Goal: Obtain resource: Obtain resource

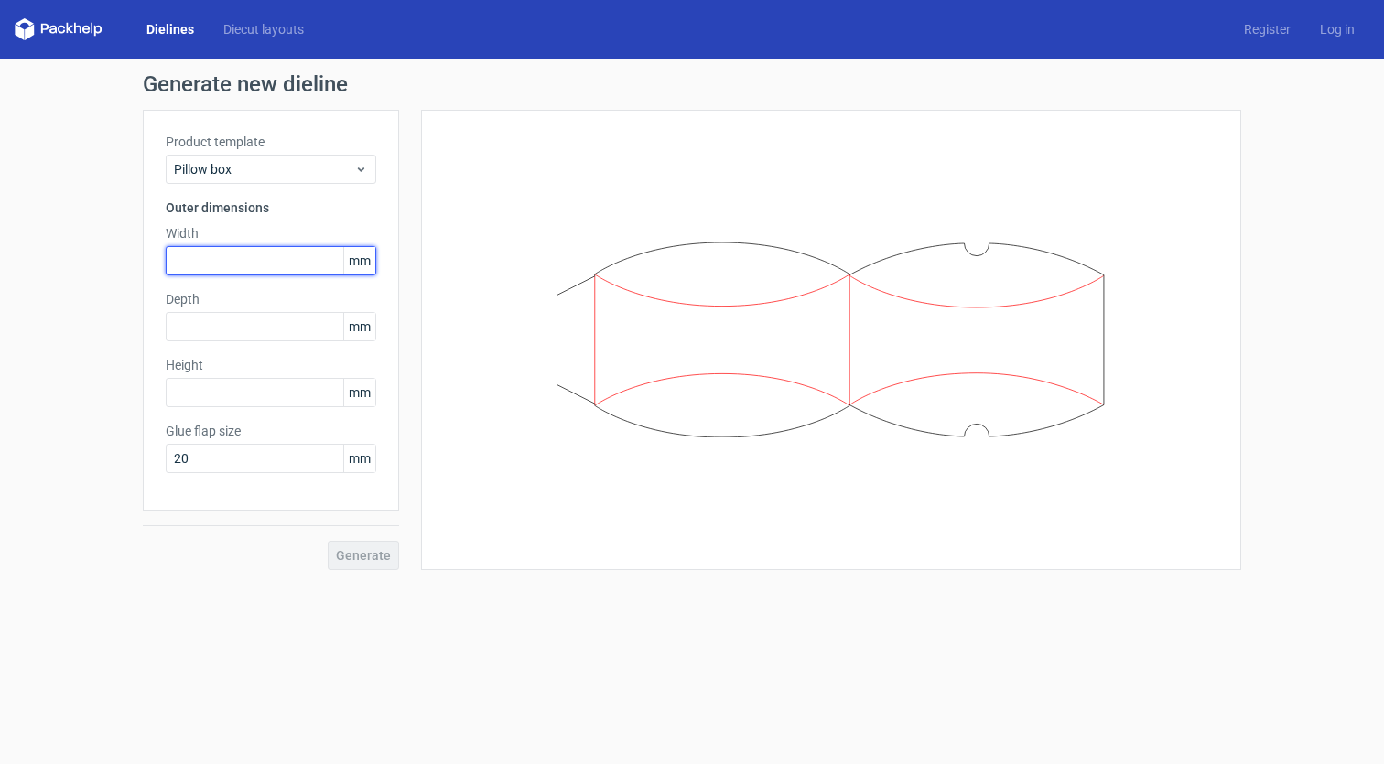
click at [282, 256] on input "text" at bounding box center [271, 260] width 211 height 29
click at [352, 254] on span "mm" at bounding box center [359, 260] width 32 height 27
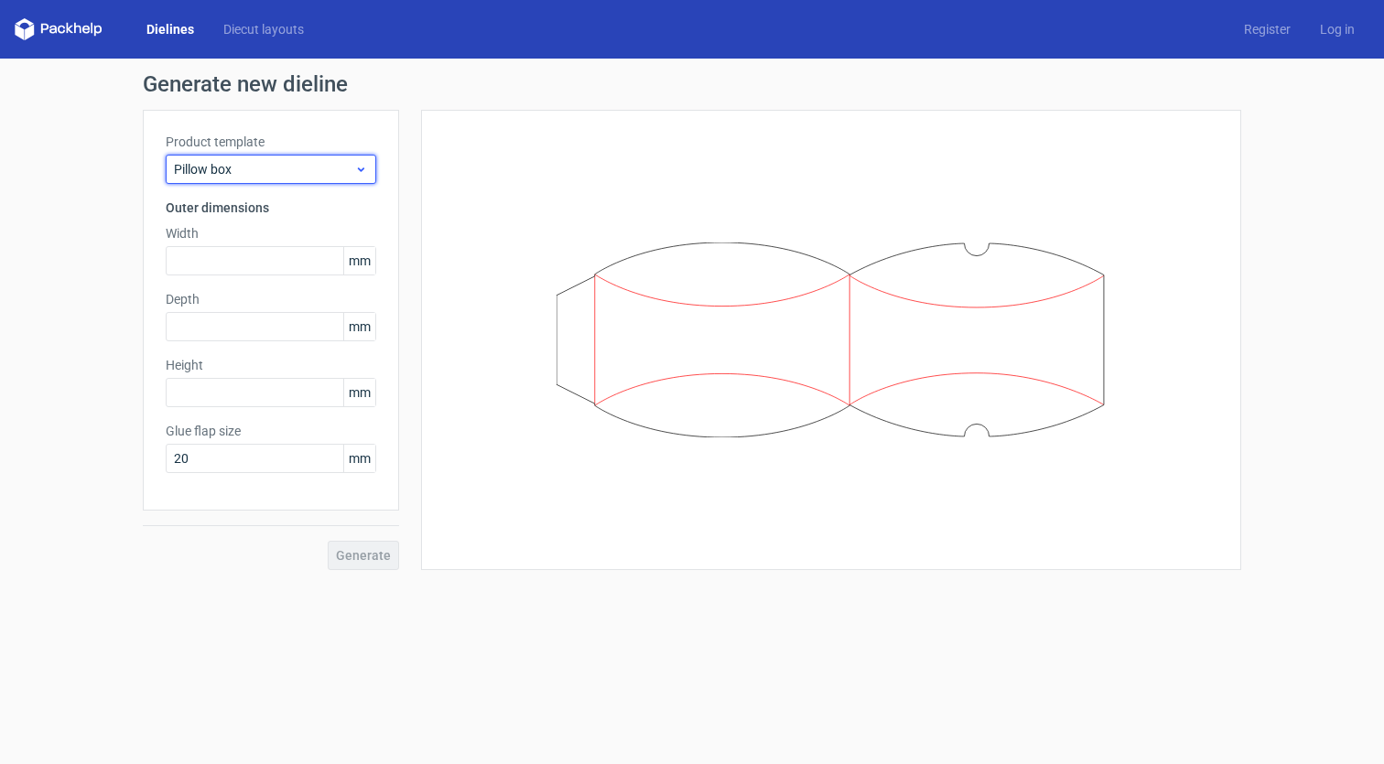
click at [316, 168] on span "Pillow box" at bounding box center [264, 169] width 180 height 18
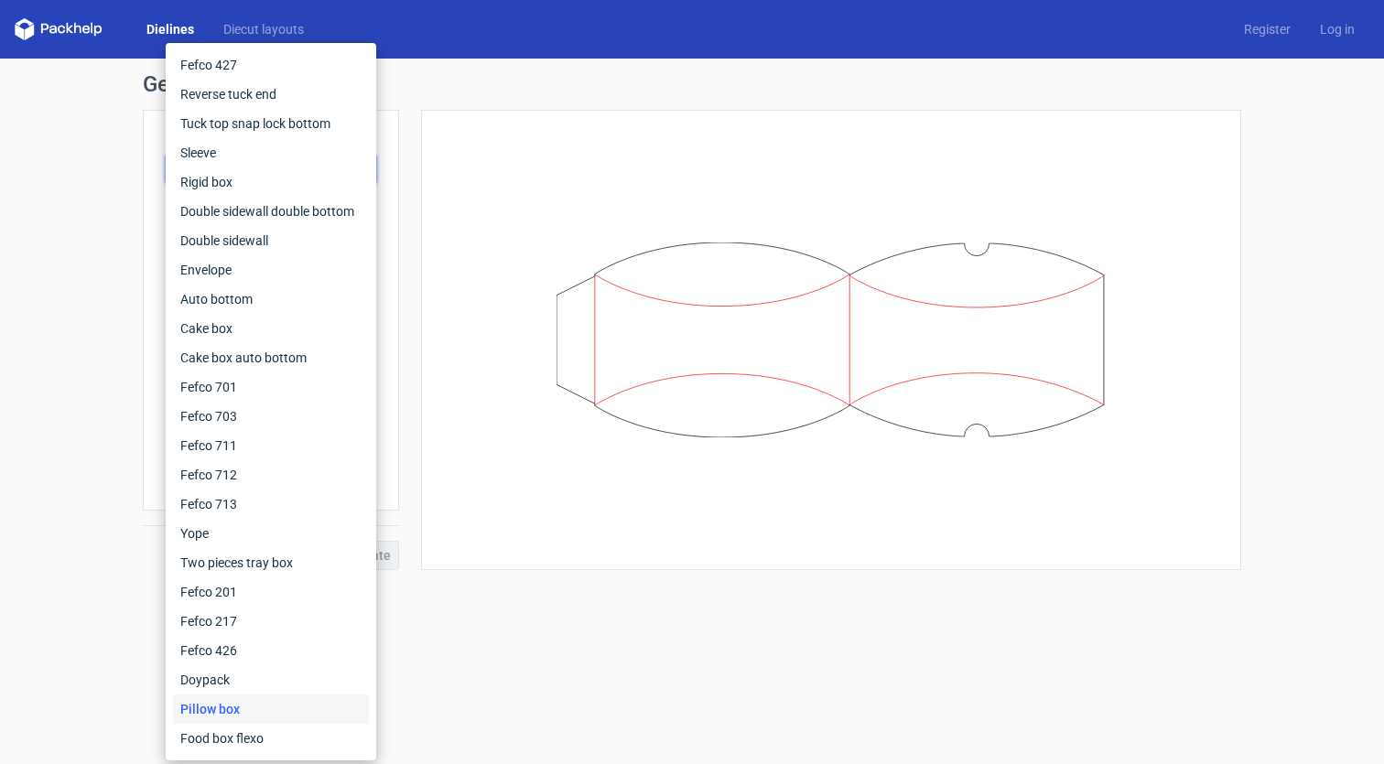
click at [440, 167] on div at bounding box center [831, 340] width 820 height 460
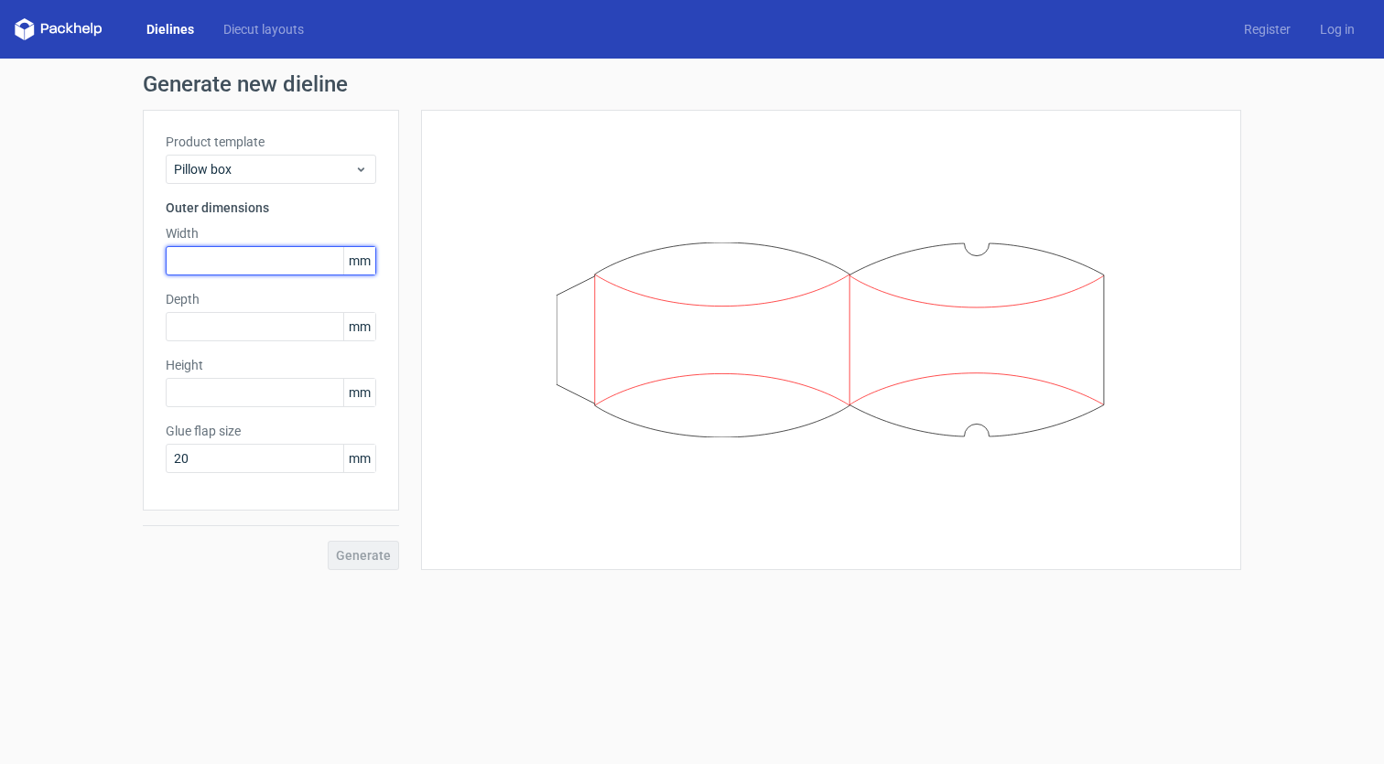
click at [271, 262] on input "text" at bounding box center [271, 260] width 211 height 29
paste input "762"
click at [189, 261] on input "762" at bounding box center [271, 260] width 211 height 29
type input "76"
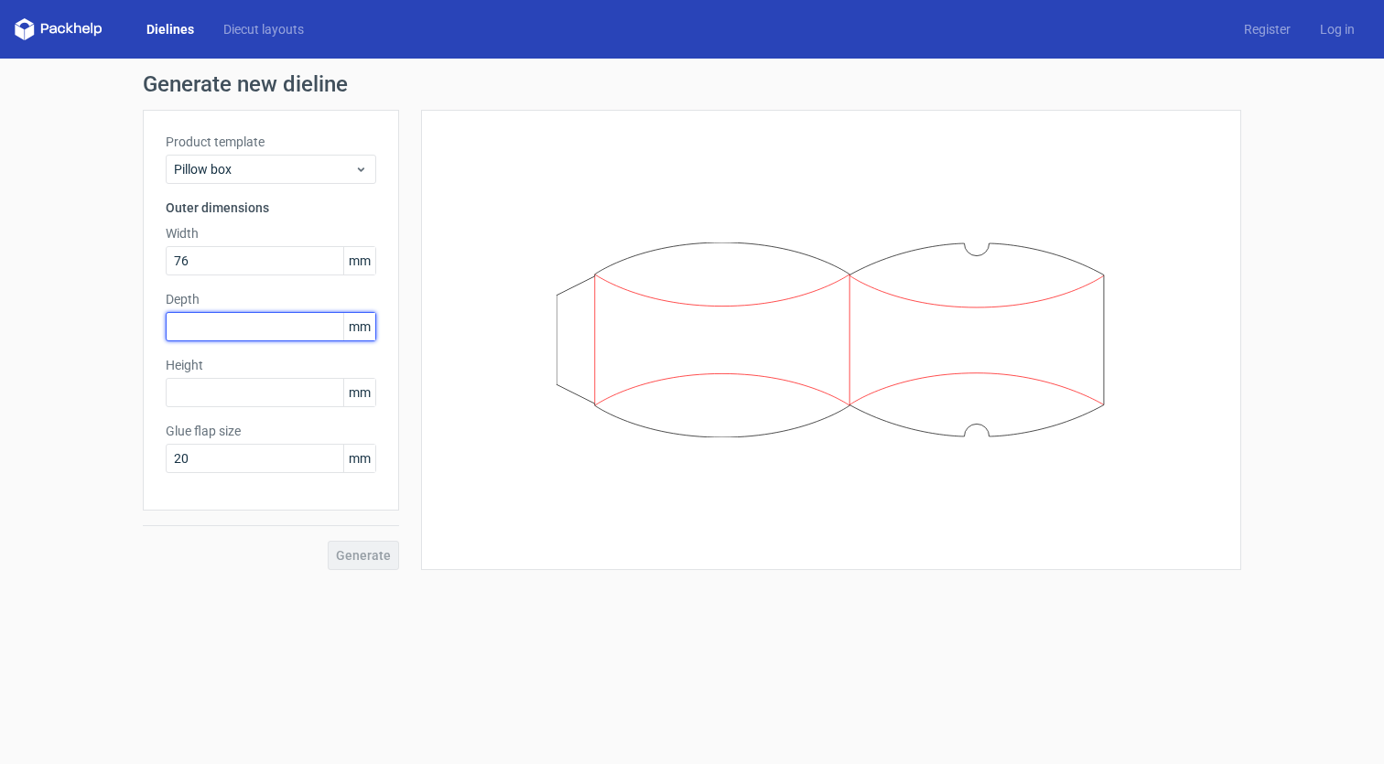
click at [209, 313] on input "text" at bounding box center [271, 326] width 211 height 29
click at [224, 384] on input "text" at bounding box center [271, 392] width 211 height 29
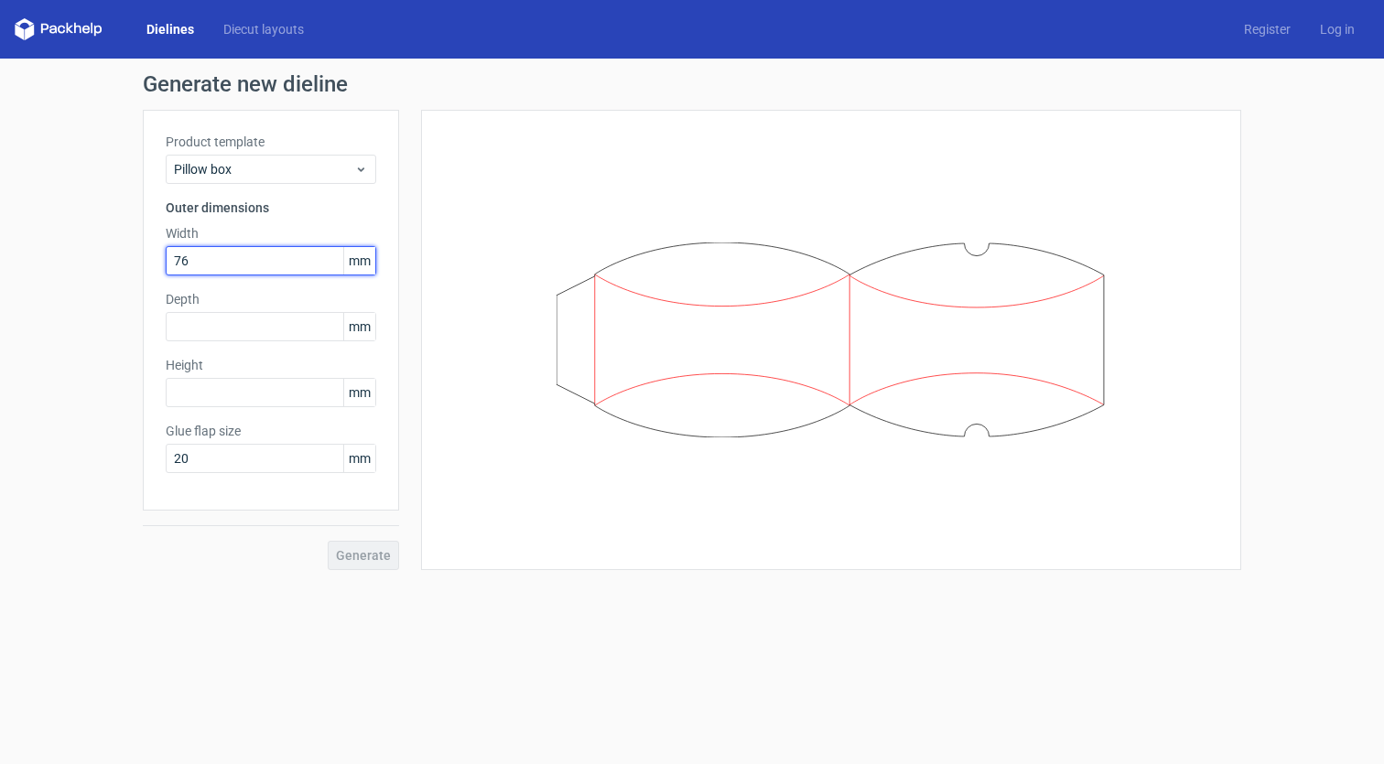
click at [225, 264] on input "76" at bounding box center [271, 260] width 211 height 29
click at [226, 375] on div "Height mm" at bounding box center [271, 381] width 211 height 51
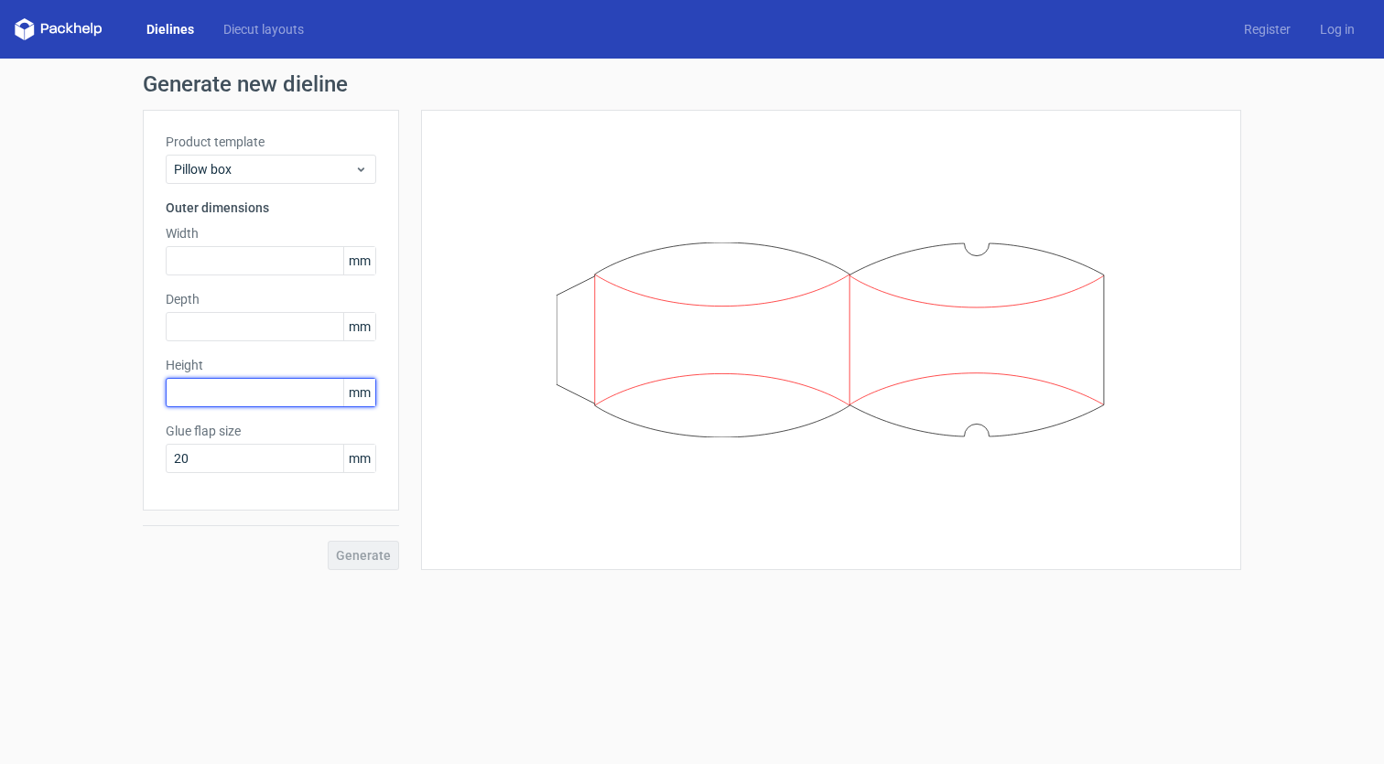
click at [226, 393] on input "text" at bounding box center [271, 392] width 211 height 29
paste input "76"
type input "76"
click at [224, 330] on input "text" at bounding box center [271, 326] width 211 height 29
type input "25"
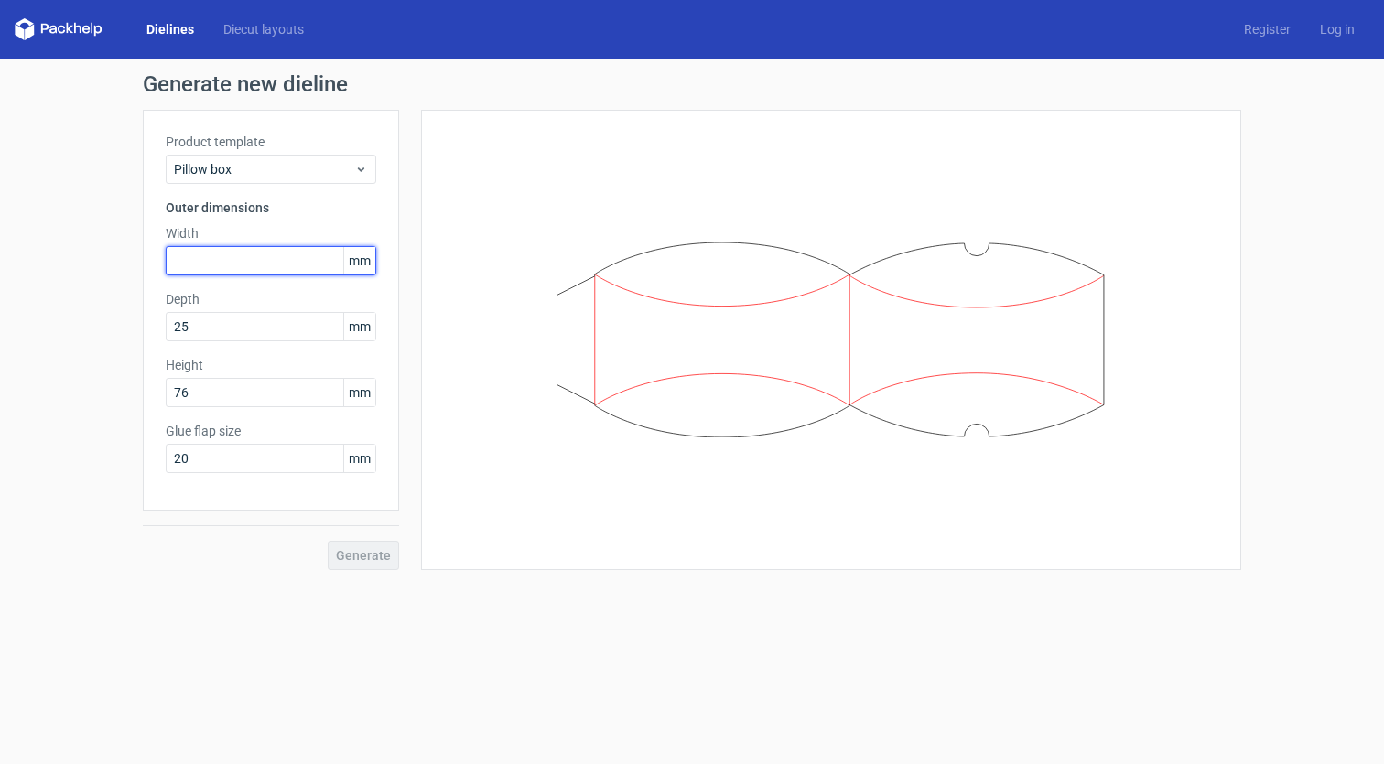
click at [244, 253] on input "text" at bounding box center [271, 260] width 211 height 29
click at [362, 559] on div "Generate" at bounding box center [271, 540] width 256 height 59
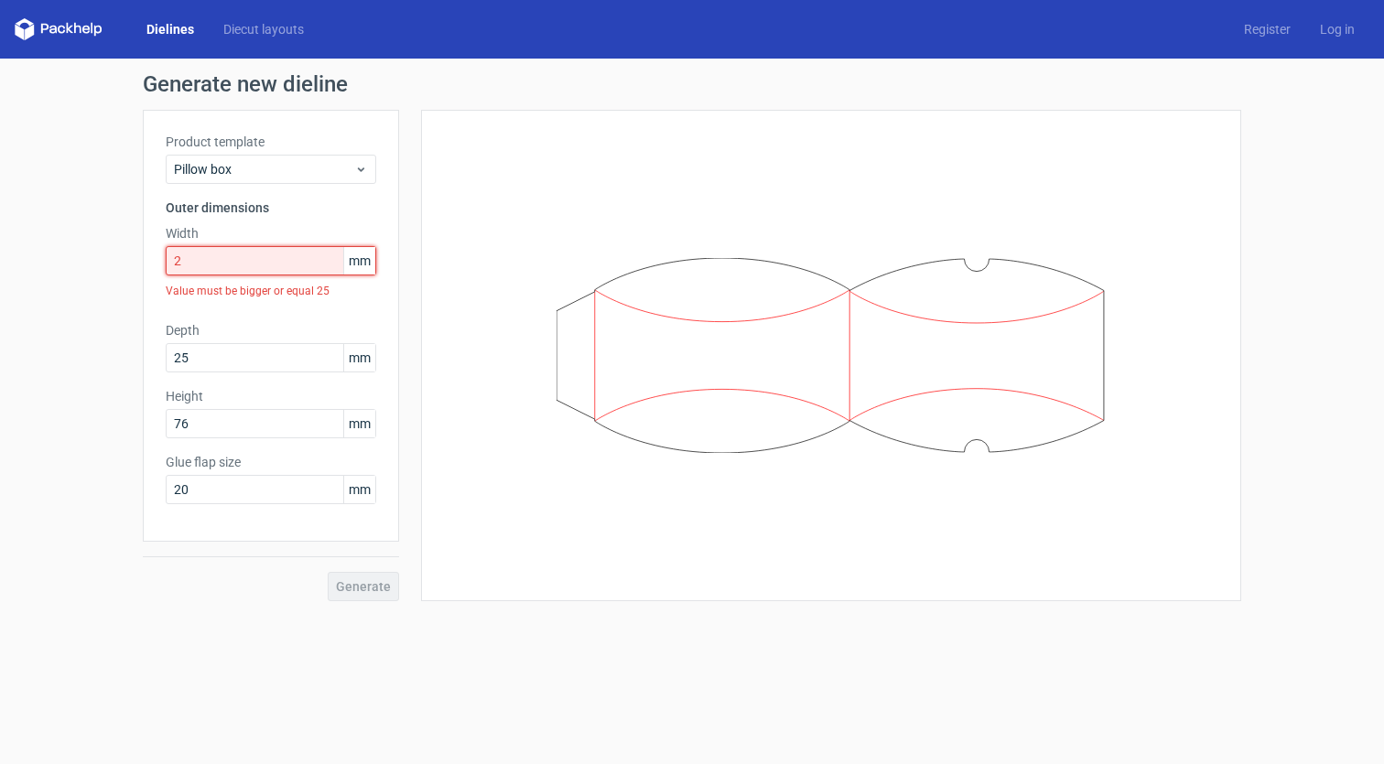
click at [207, 258] on input "2" at bounding box center [271, 260] width 211 height 29
click at [286, 250] on input "2" at bounding box center [271, 260] width 211 height 29
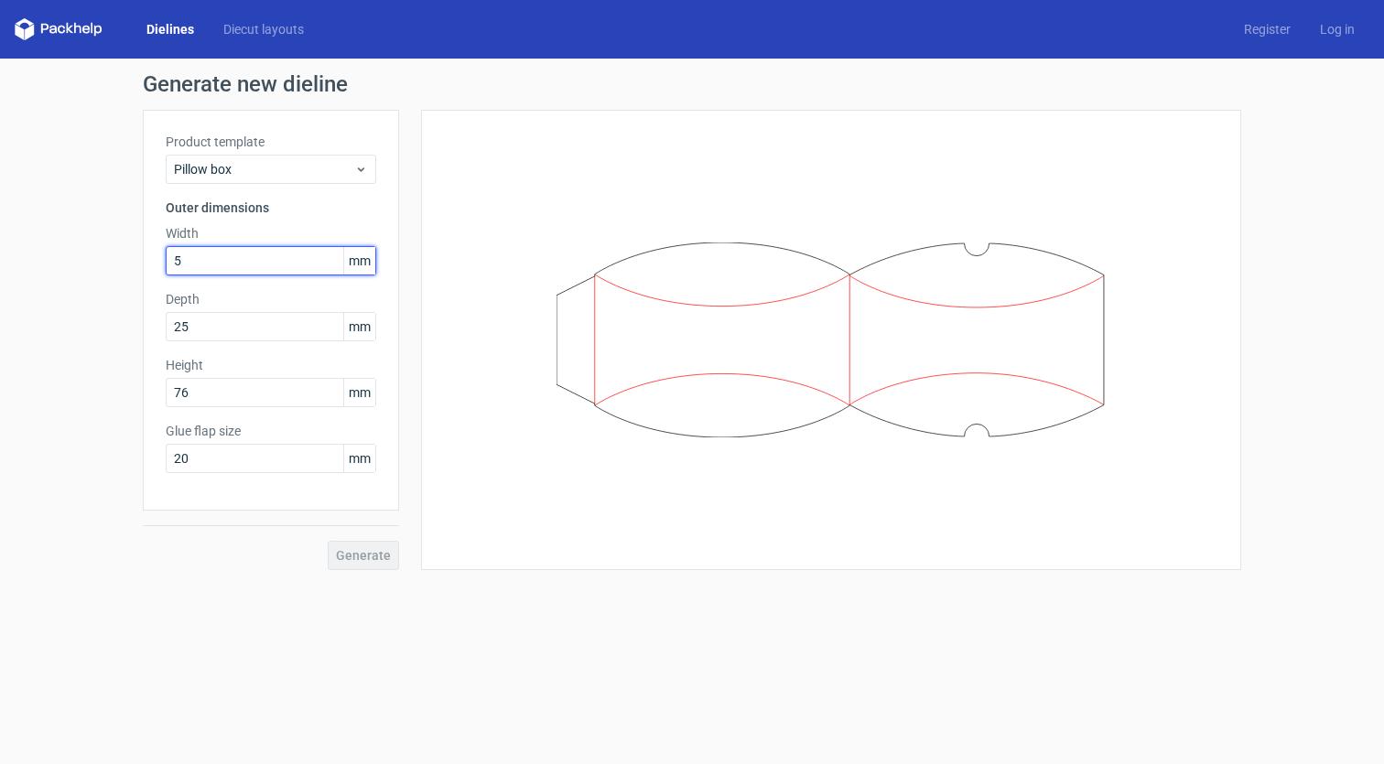
type input "50"
click at [376, 546] on button "Generate" at bounding box center [363, 555] width 71 height 29
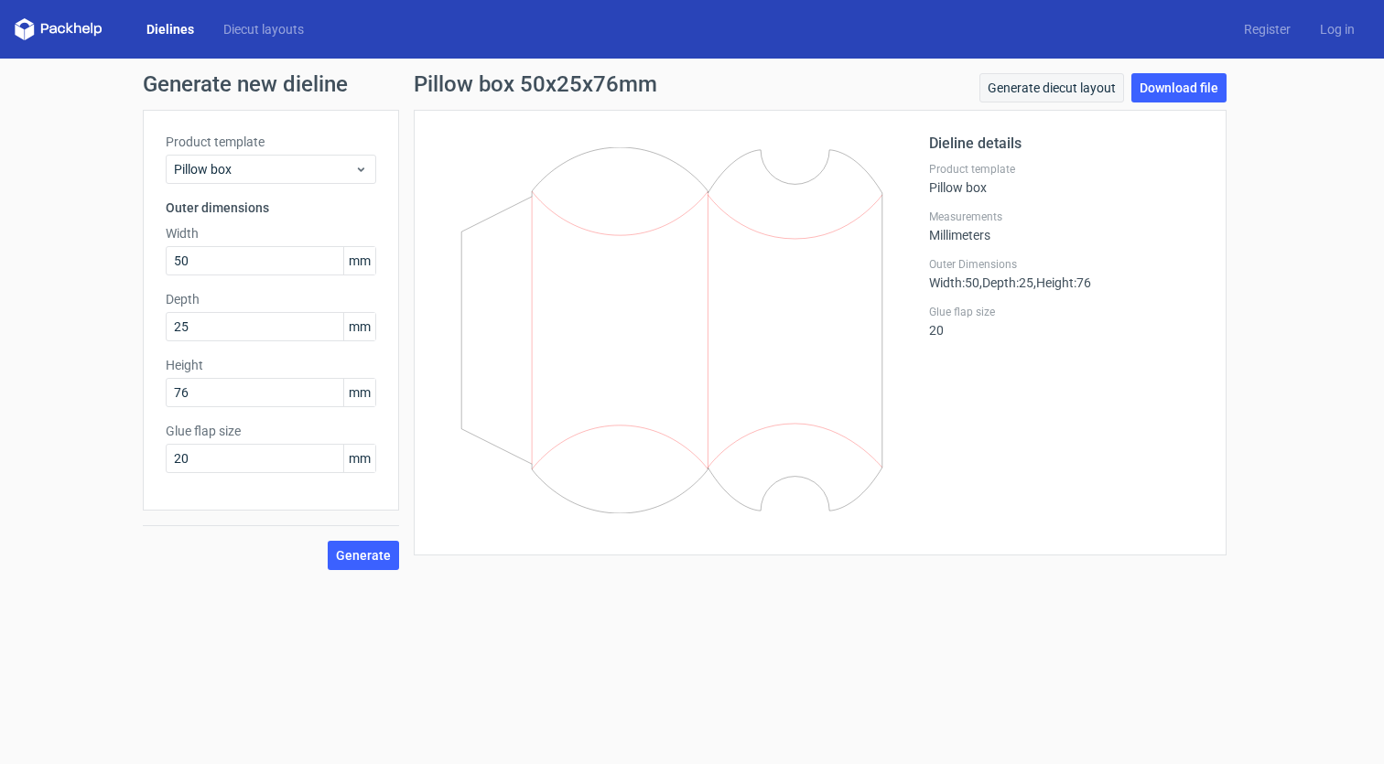
click at [1099, 88] on link "Generate diecut layout" at bounding box center [1051, 87] width 145 height 29
click at [1192, 94] on link "Download file" at bounding box center [1178, 87] width 95 height 29
click at [204, 329] on input "25" at bounding box center [271, 326] width 211 height 29
type input "10"
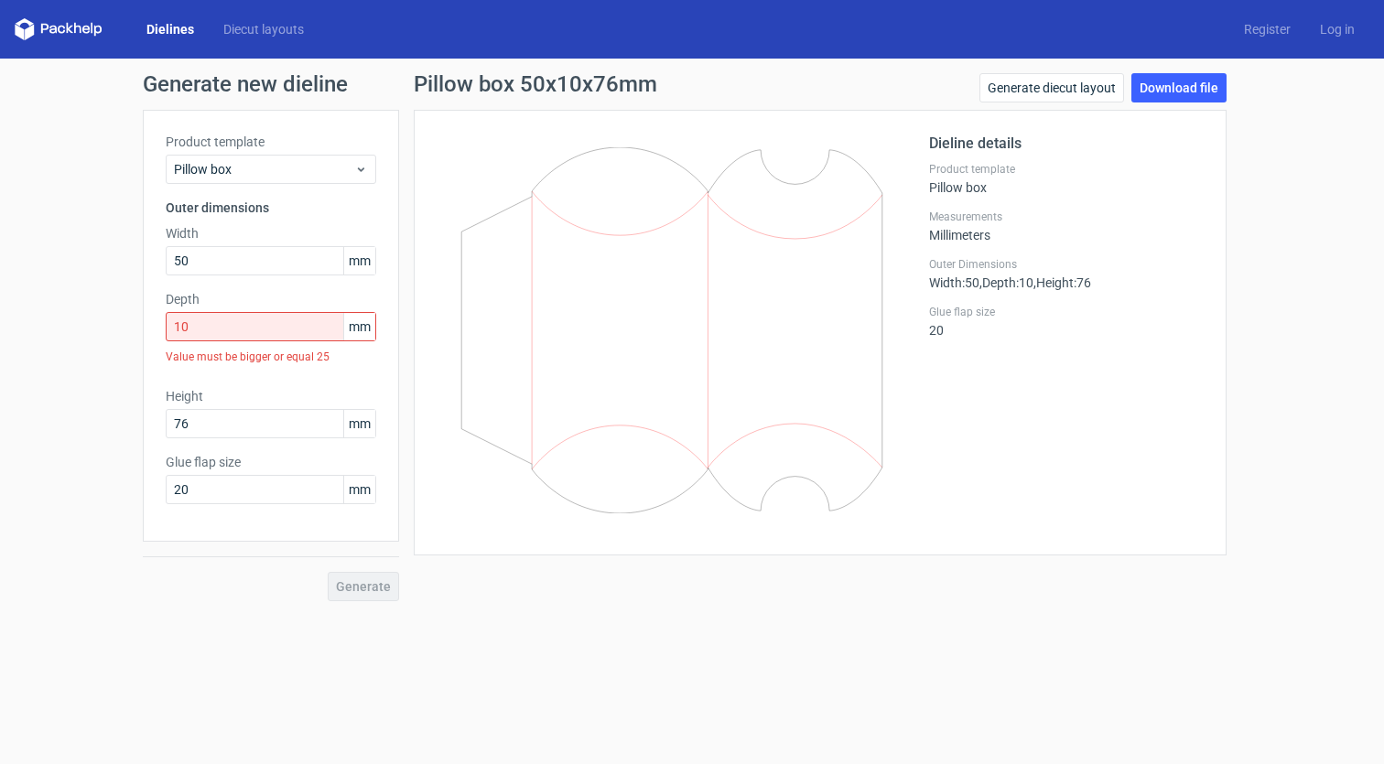
click at [357, 555] on div "Generate" at bounding box center [271, 571] width 256 height 59
click at [238, 325] on input "10" at bounding box center [271, 326] width 211 height 29
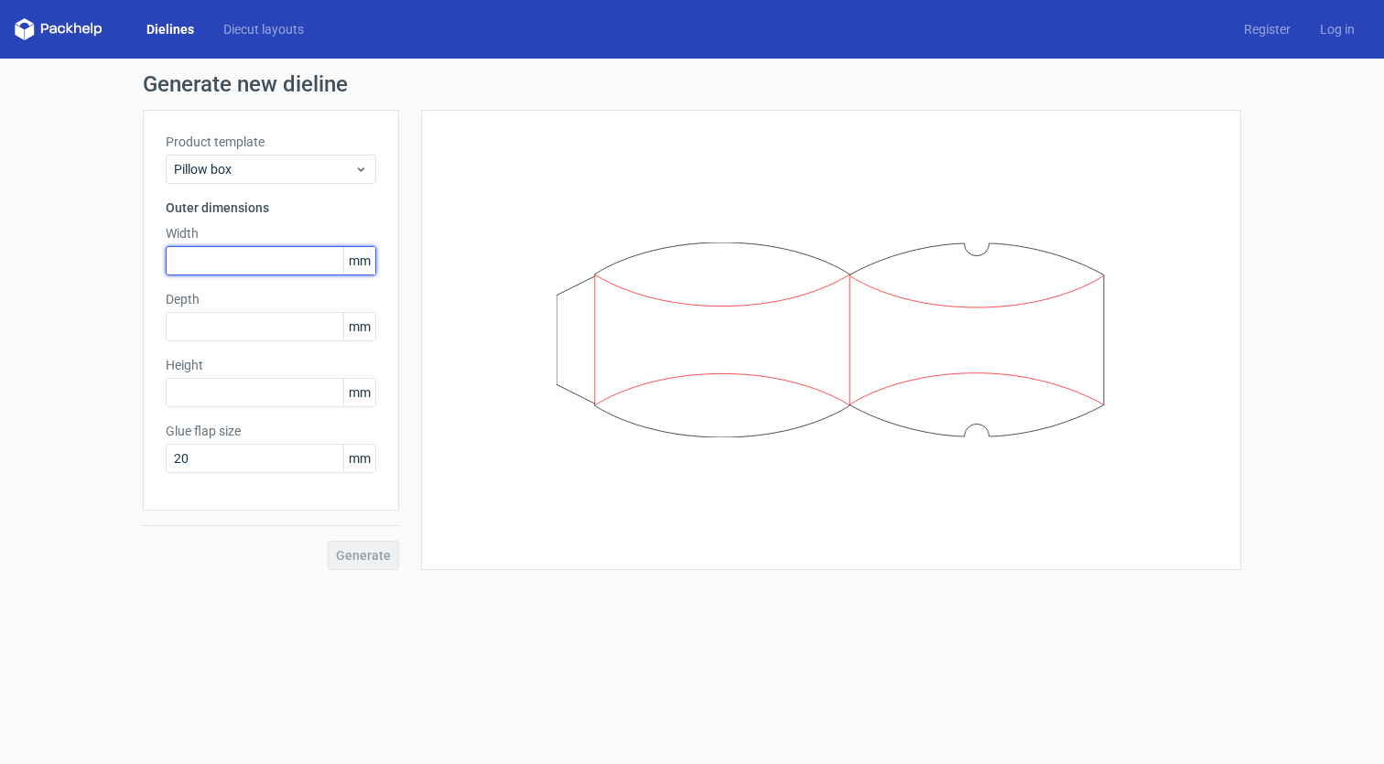
click at [266, 255] on input "text" at bounding box center [271, 260] width 211 height 29
type input "50"
type input "10"
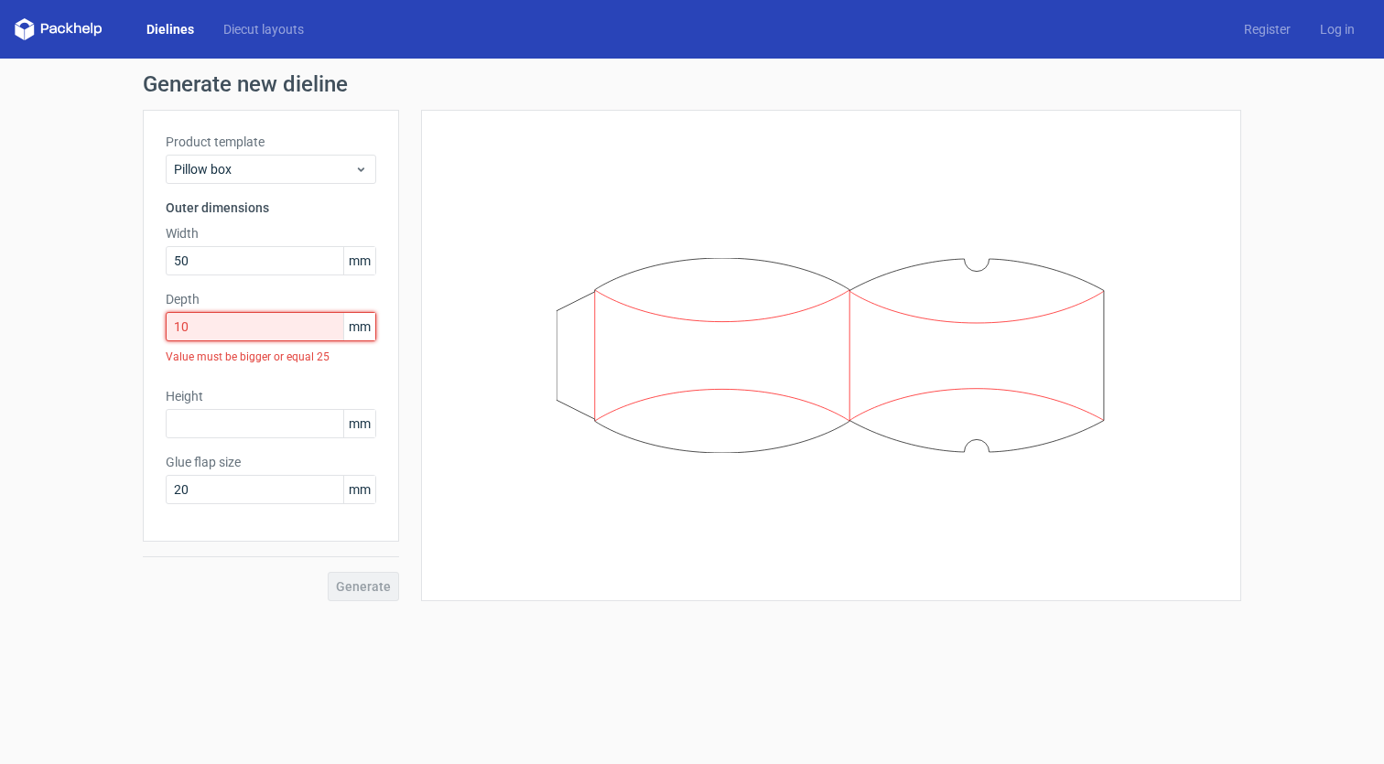
click at [207, 325] on input "10" at bounding box center [271, 326] width 211 height 29
click at [204, 325] on input "10" at bounding box center [271, 326] width 211 height 29
